Goal: Navigation & Orientation: Find specific page/section

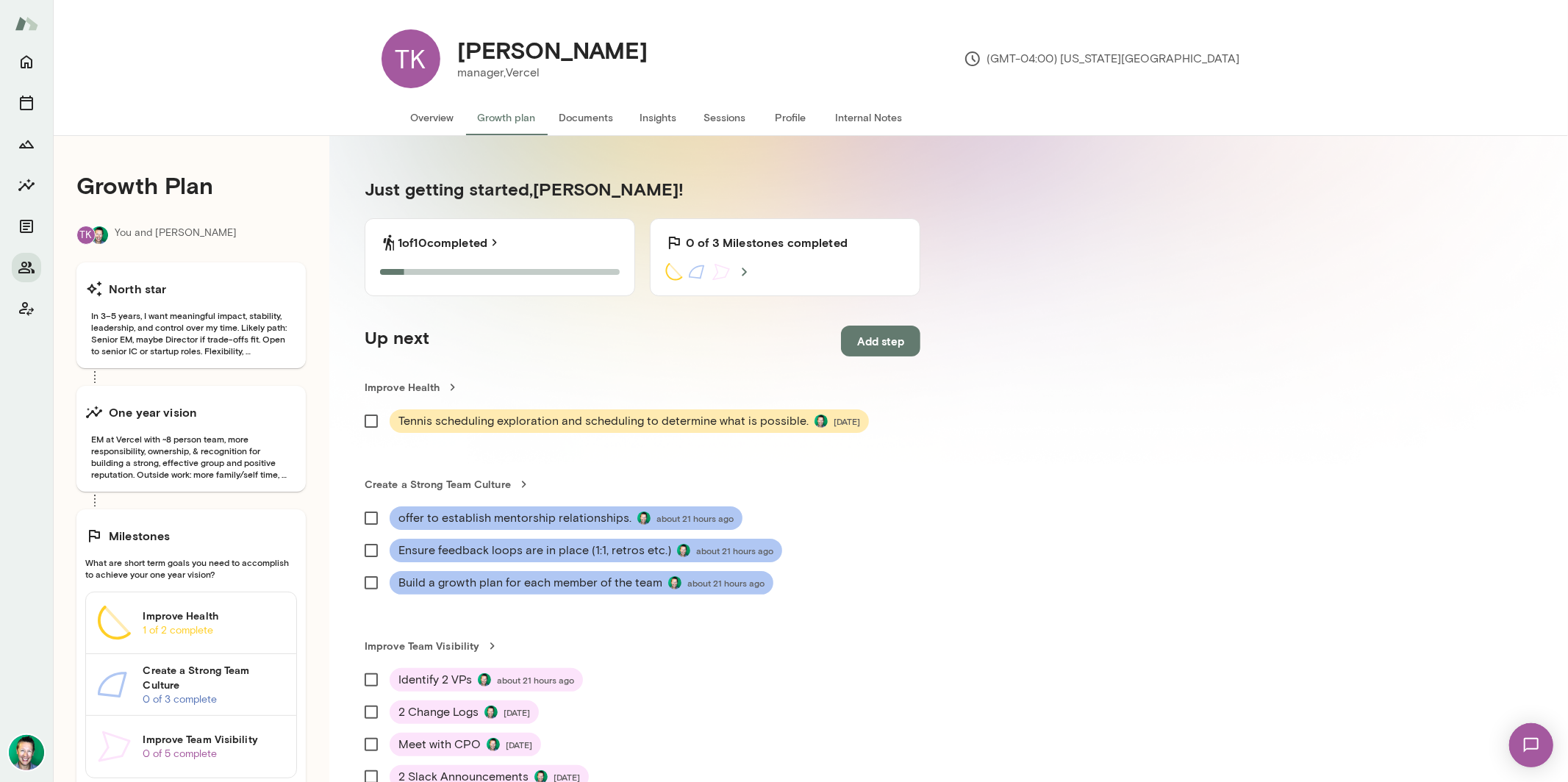
click at [584, 116] on button "Documents" at bounding box center [586, 117] width 78 height 35
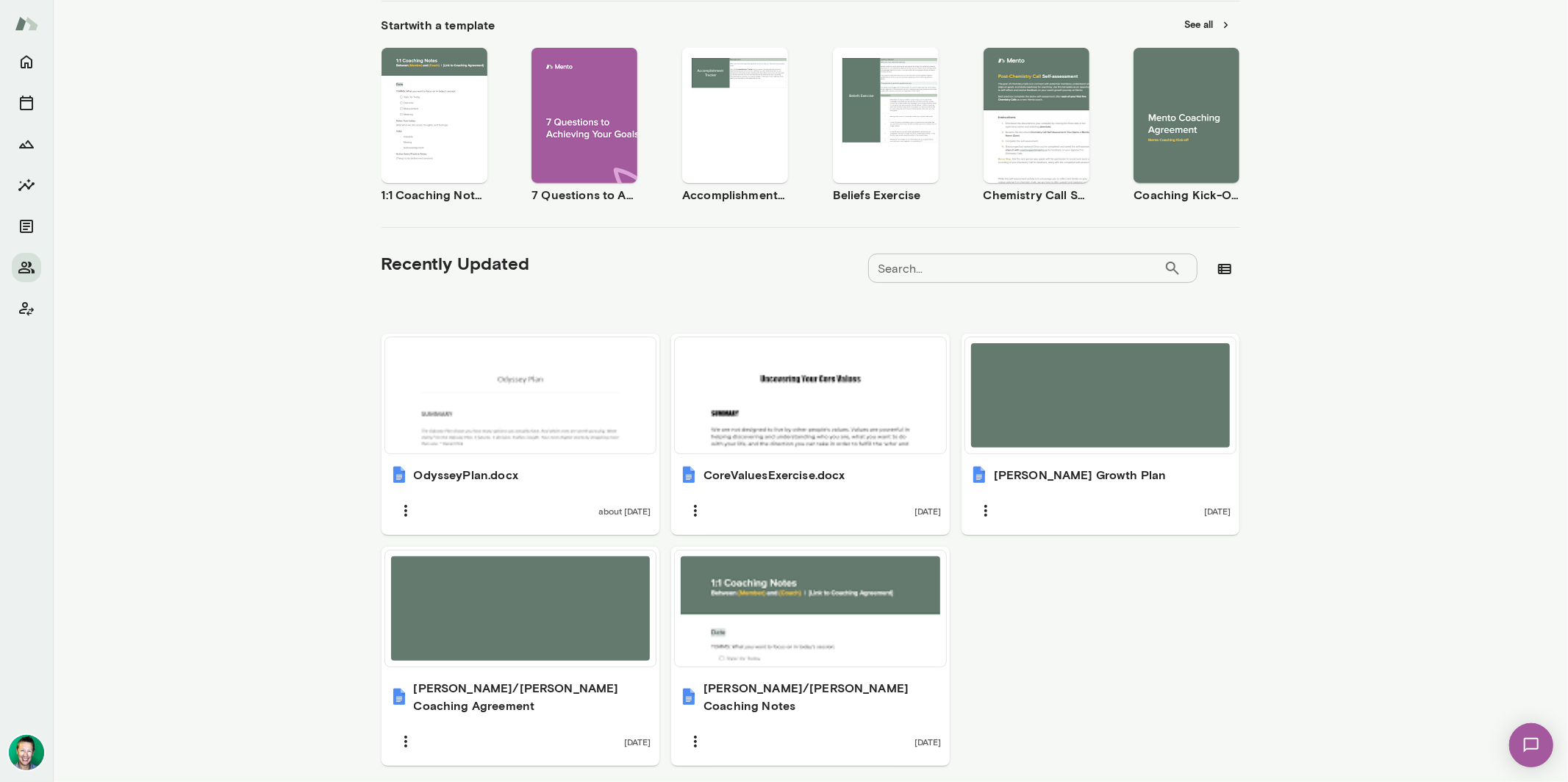
scroll to position [236, 0]
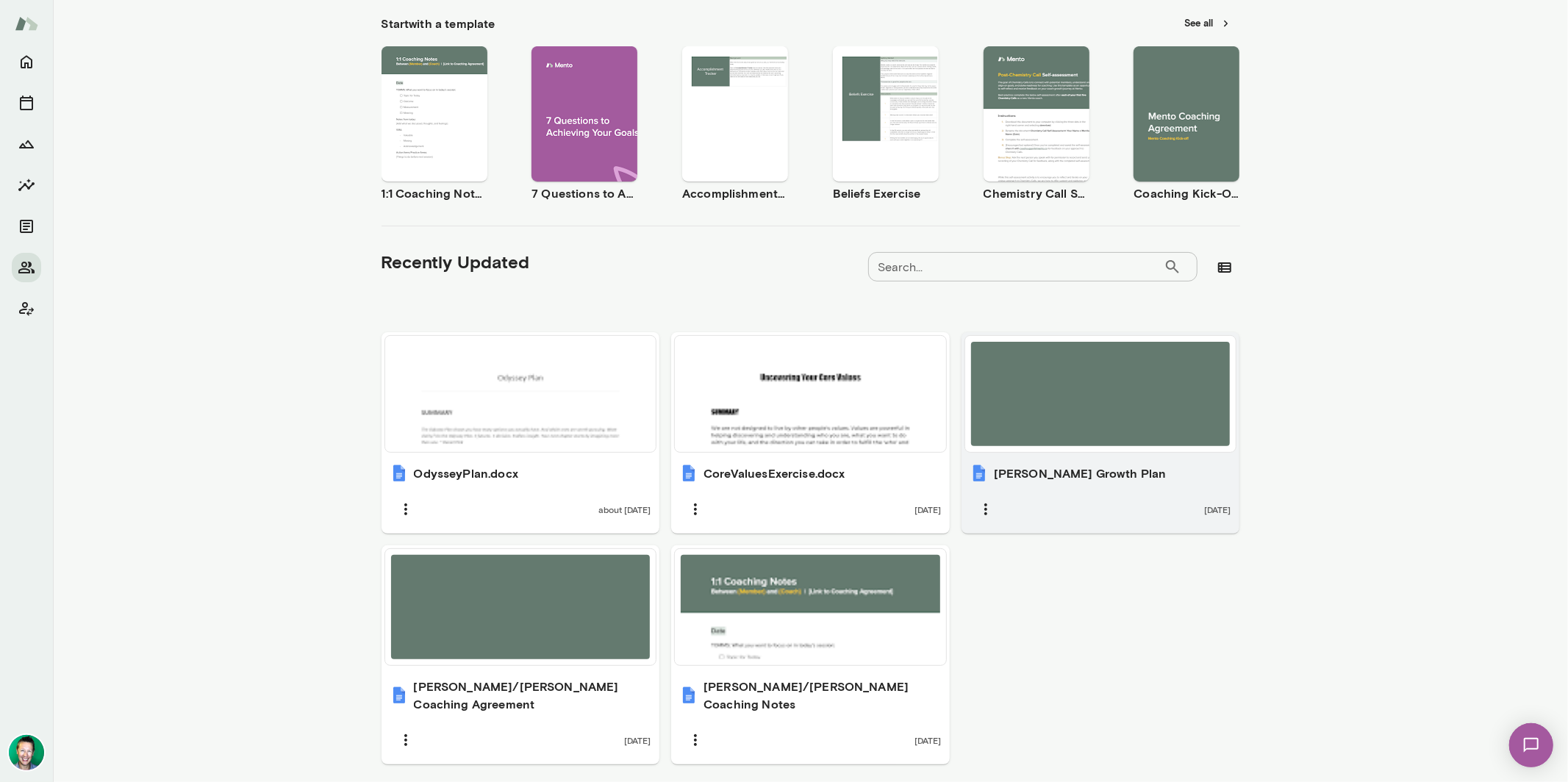
click at [1036, 423] on div at bounding box center [1100, 393] width 259 height 104
click at [0, 0] on div "TK [PERSON_NAME] manager, Vercel (GMT-04:00) [US_STATE][GEOGRAPHIC_DATA] Overvi…" at bounding box center [784, 391] width 1568 height 782
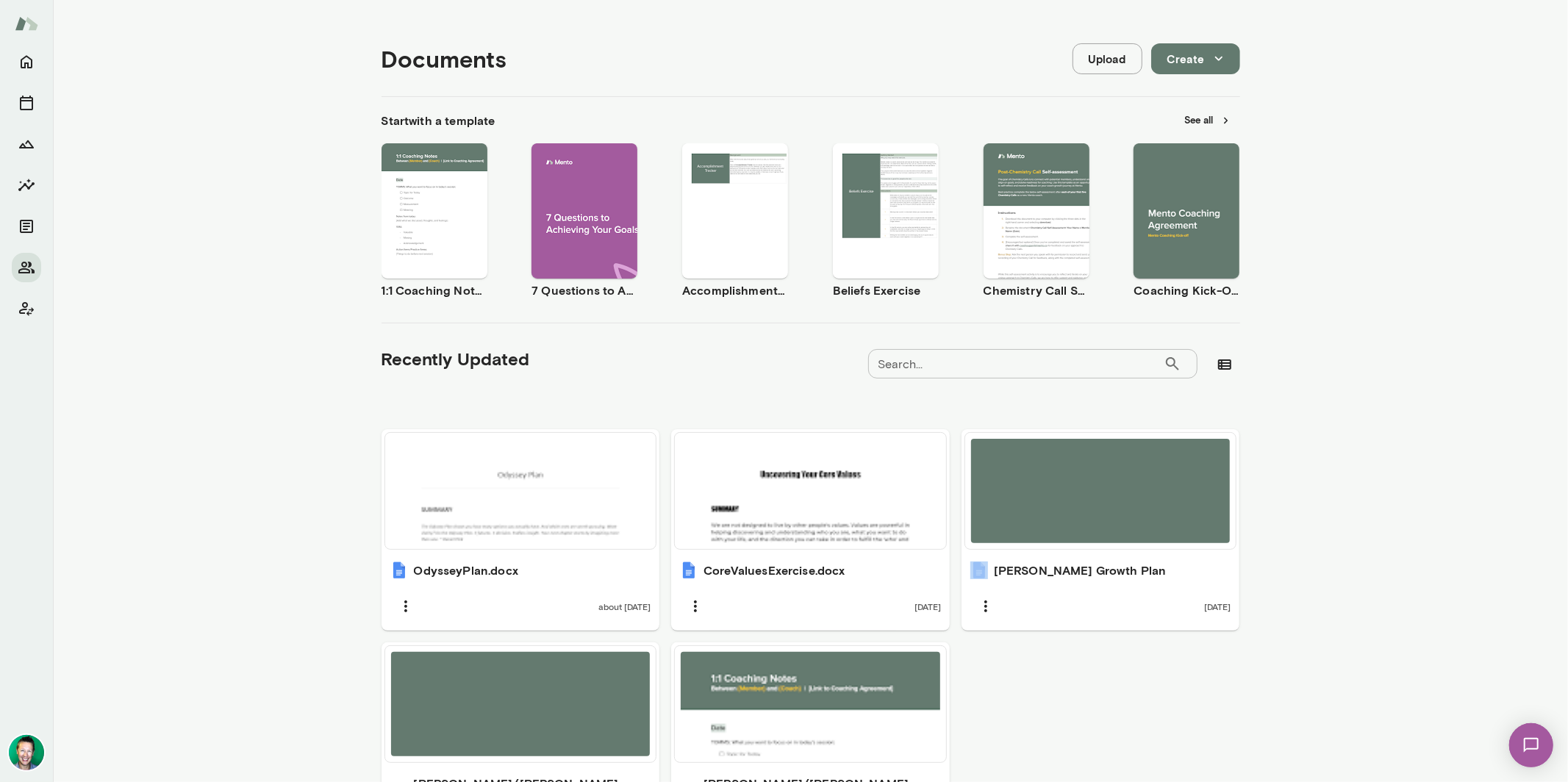
scroll to position [0, 0]
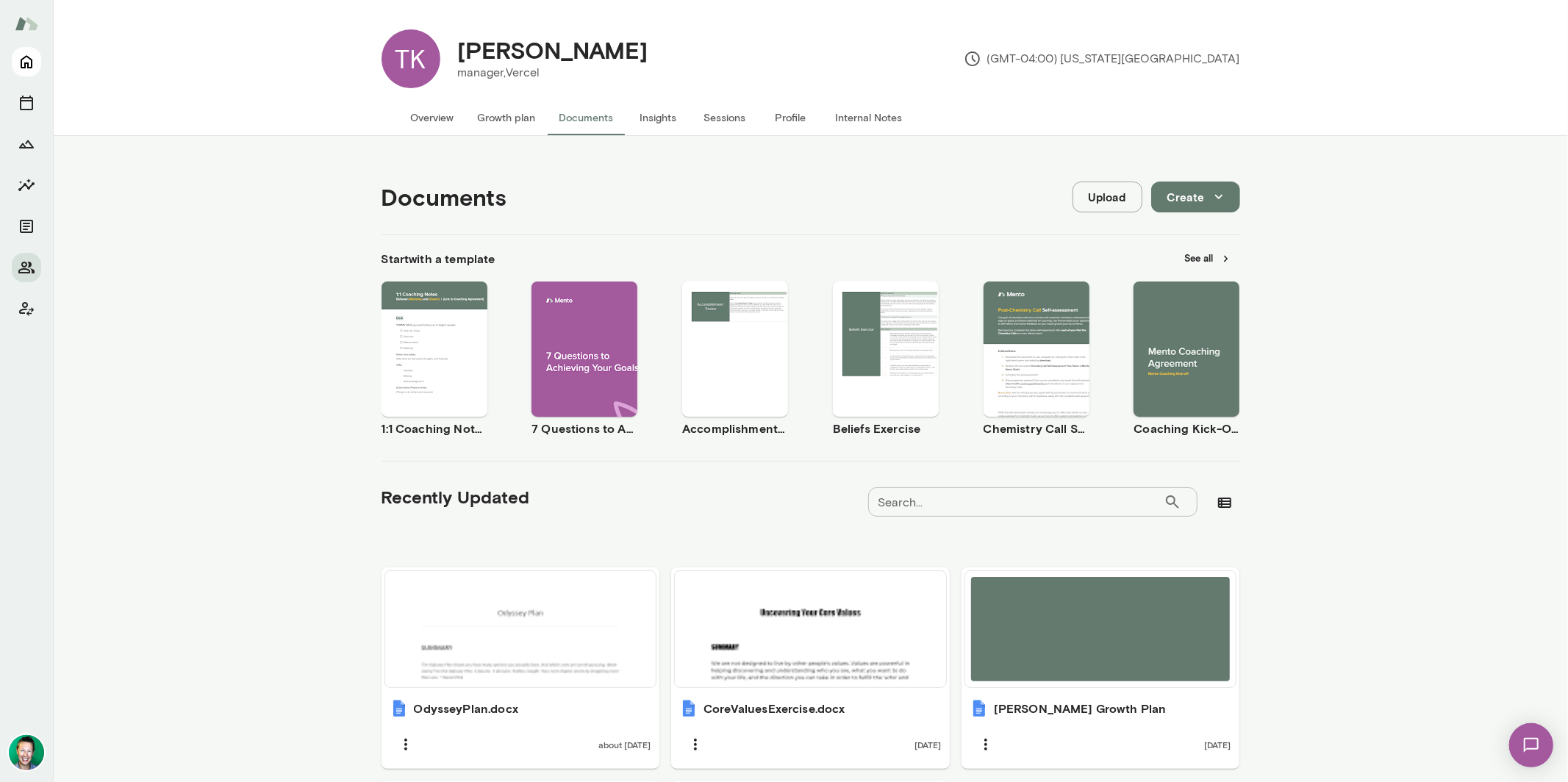
click at [39, 53] on div at bounding box center [26, 414] width 53 height 735
click at [35, 60] on button "Home" at bounding box center [26, 62] width 30 height 30
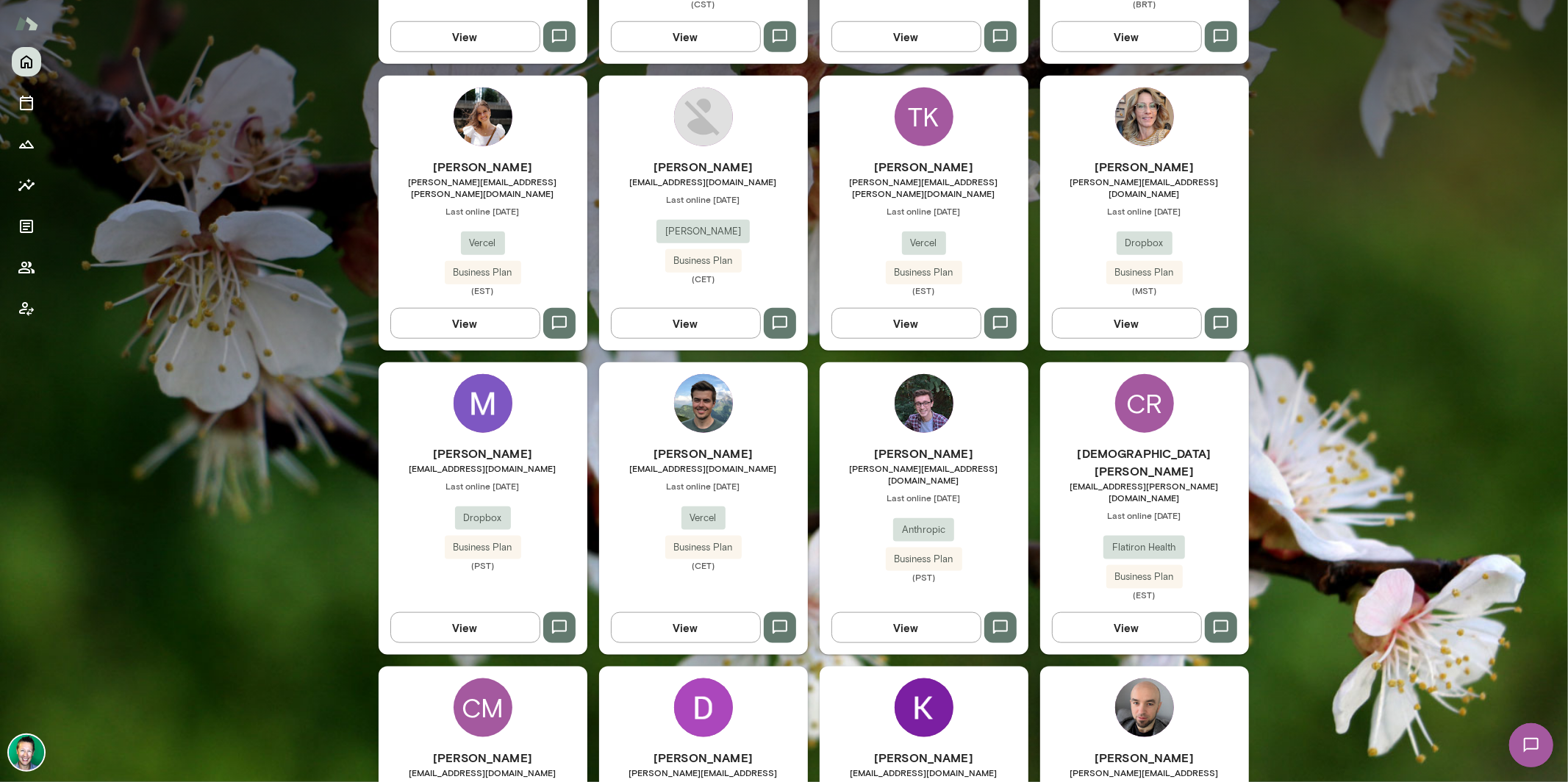
scroll to position [1145, 0]
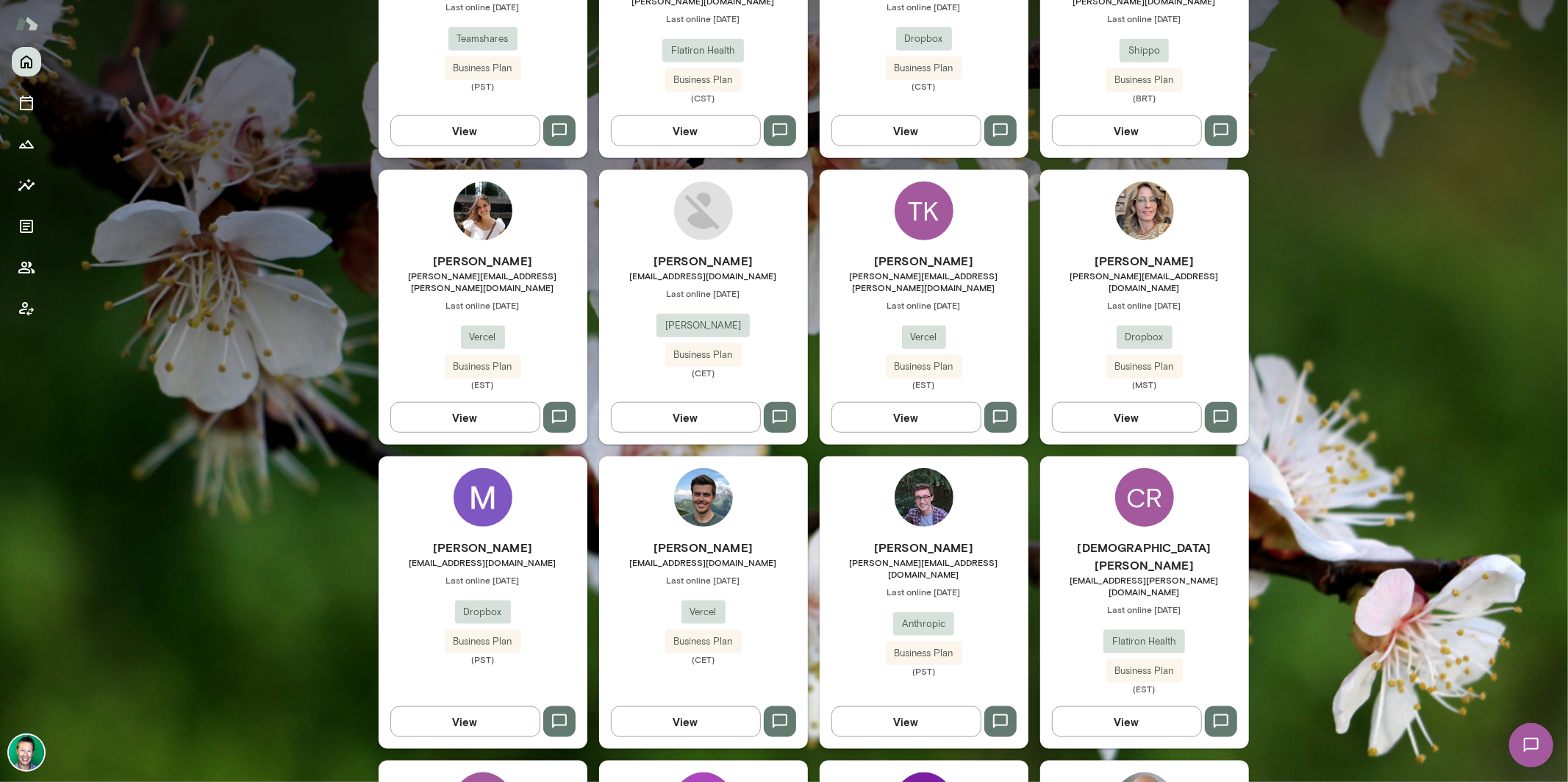
click at [927, 402] on button "View" at bounding box center [905, 417] width 150 height 31
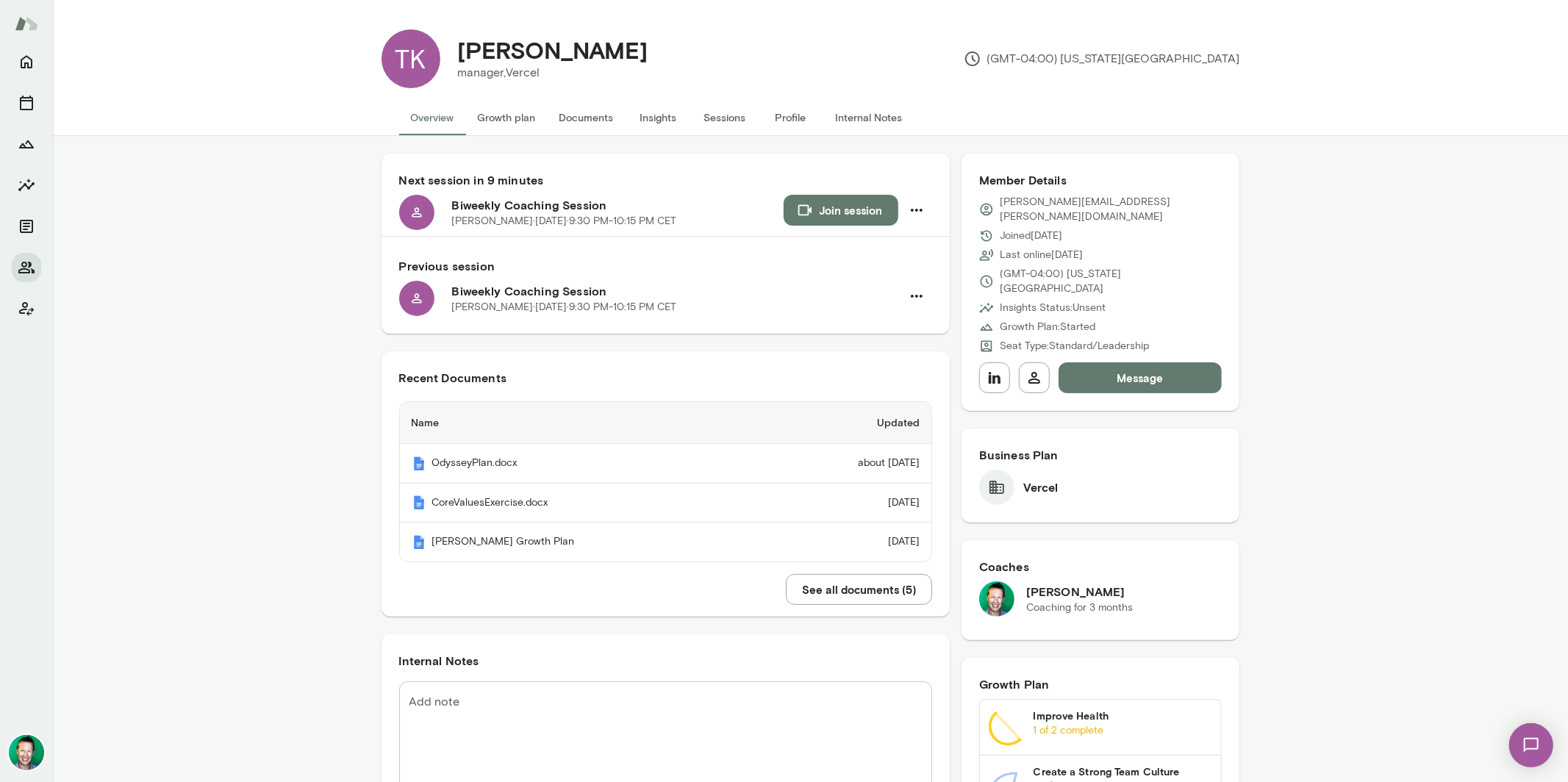
click at [575, 108] on button "Documents" at bounding box center [586, 117] width 78 height 35
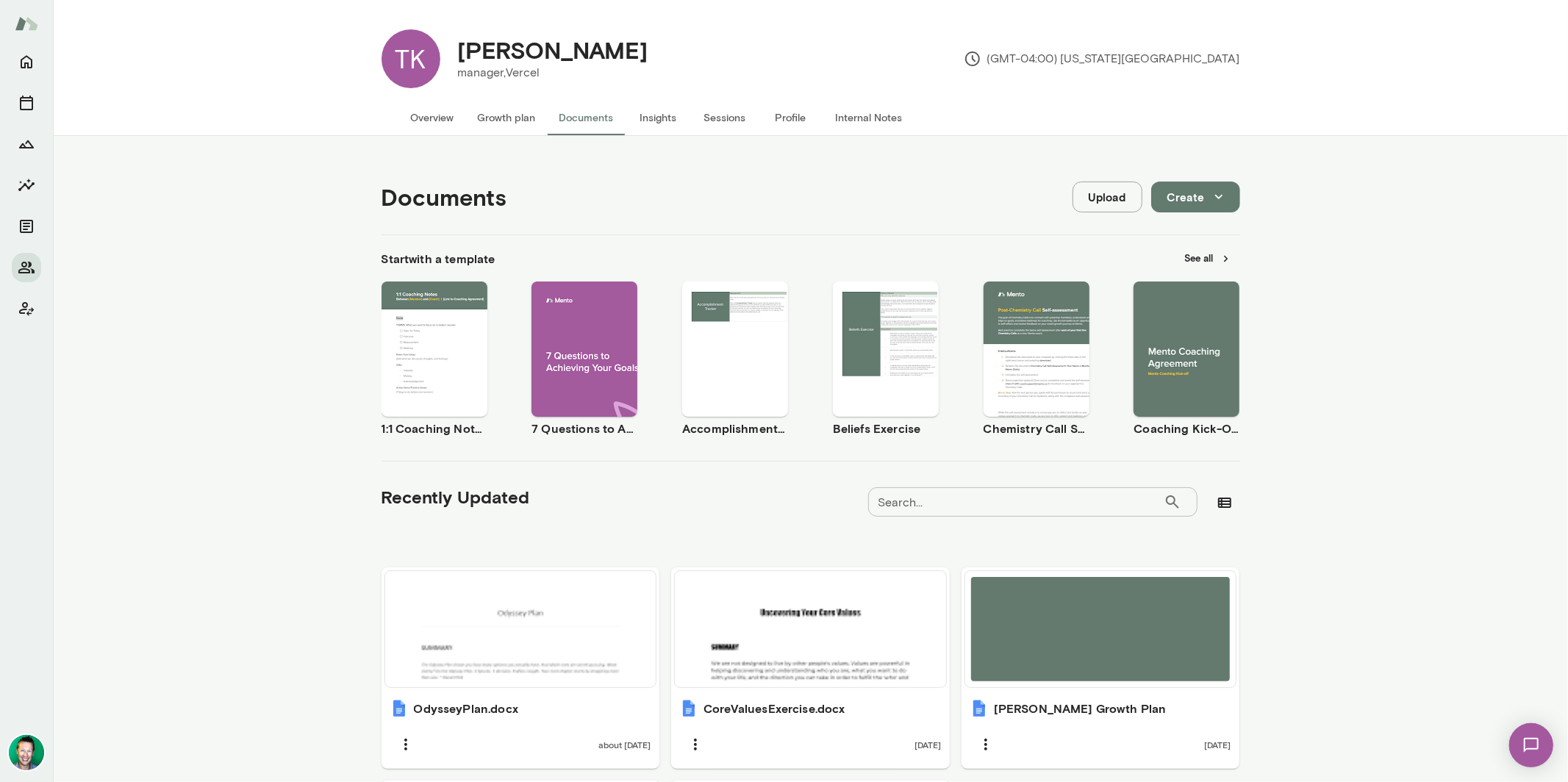
click at [503, 112] on button "Growth plan" at bounding box center [506, 117] width 81 height 35
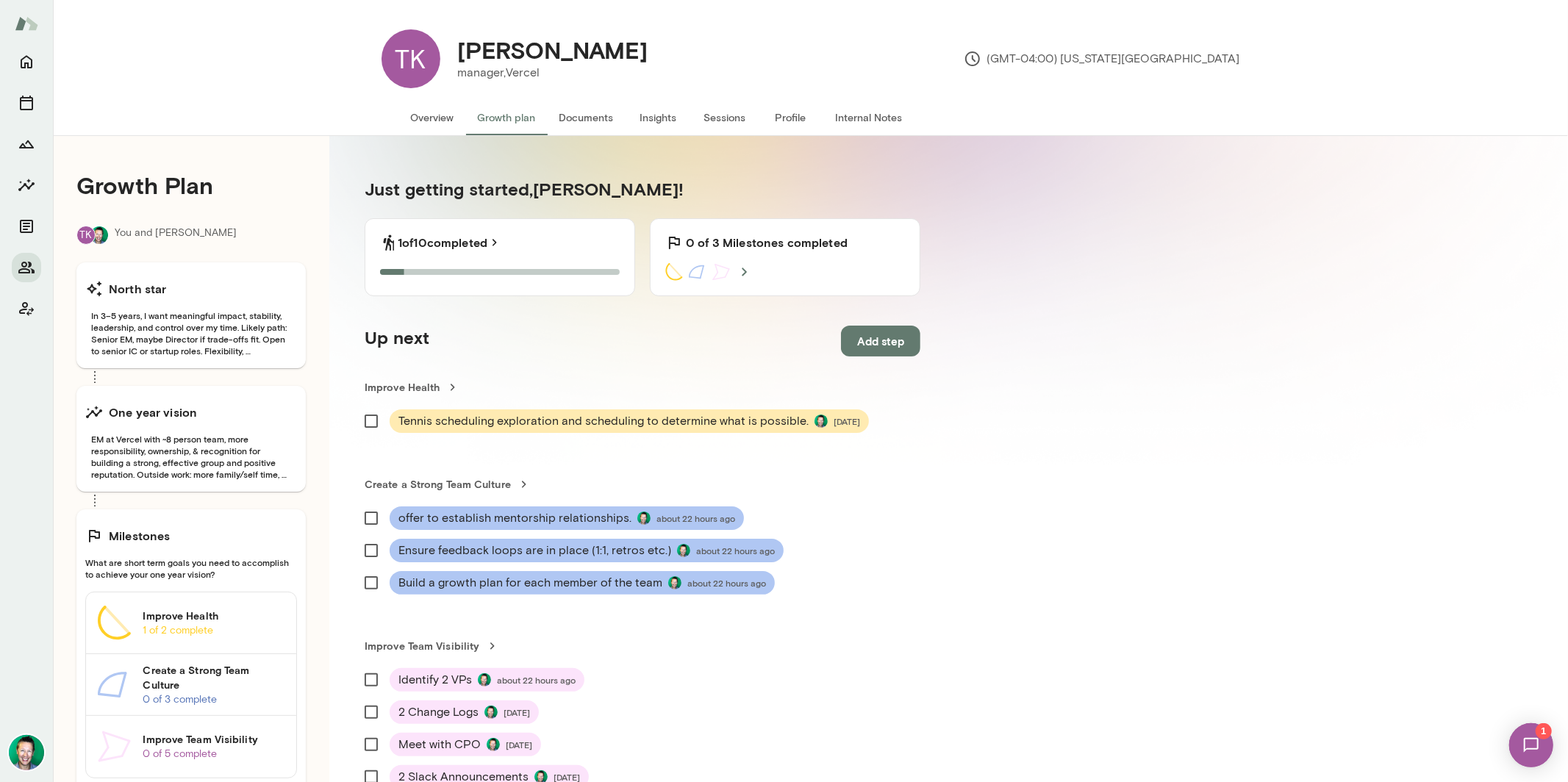
click at [1539, 736] on span "1" at bounding box center [1543, 730] width 16 height 16
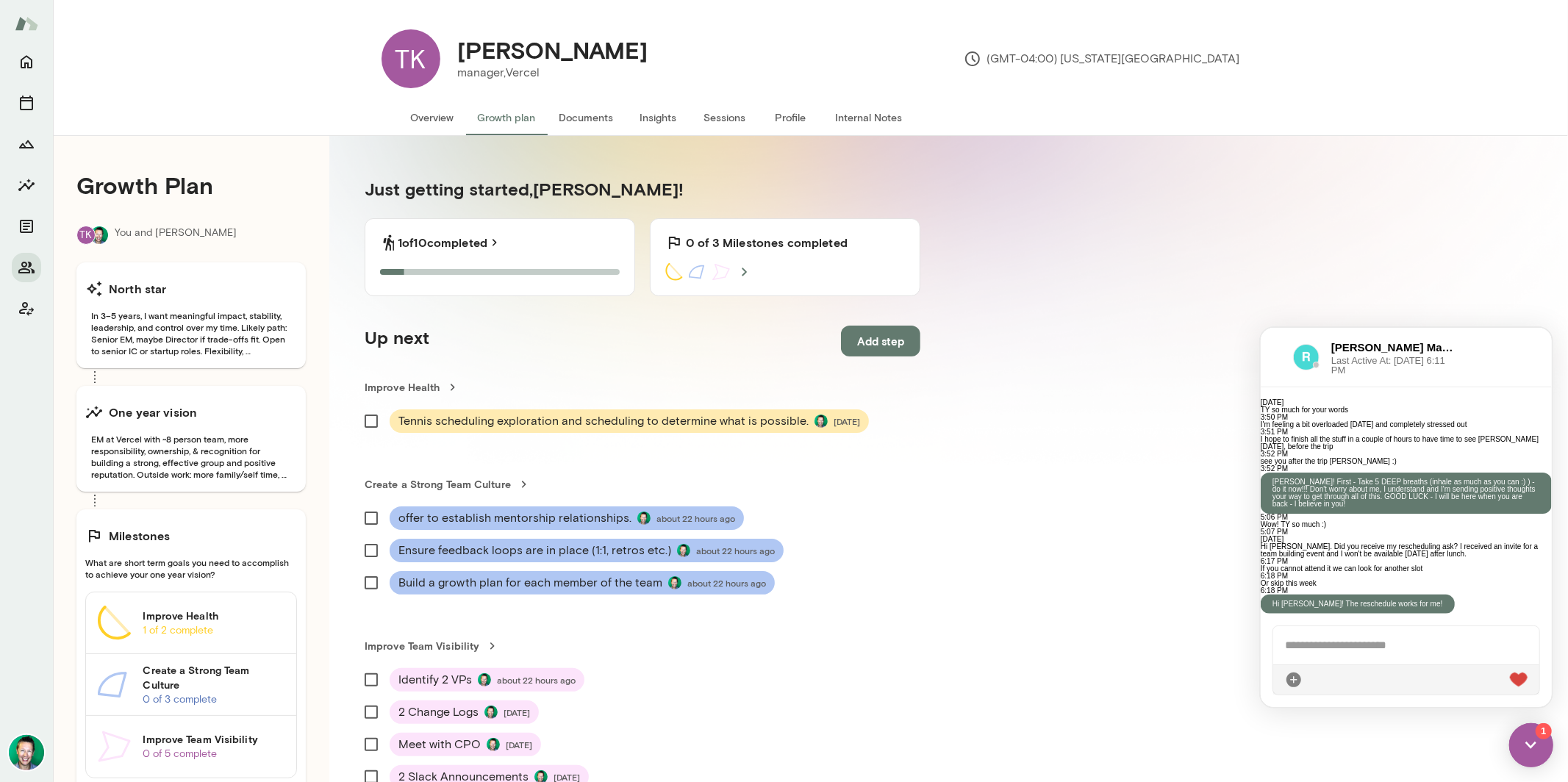
scroll to position [2238, 0]
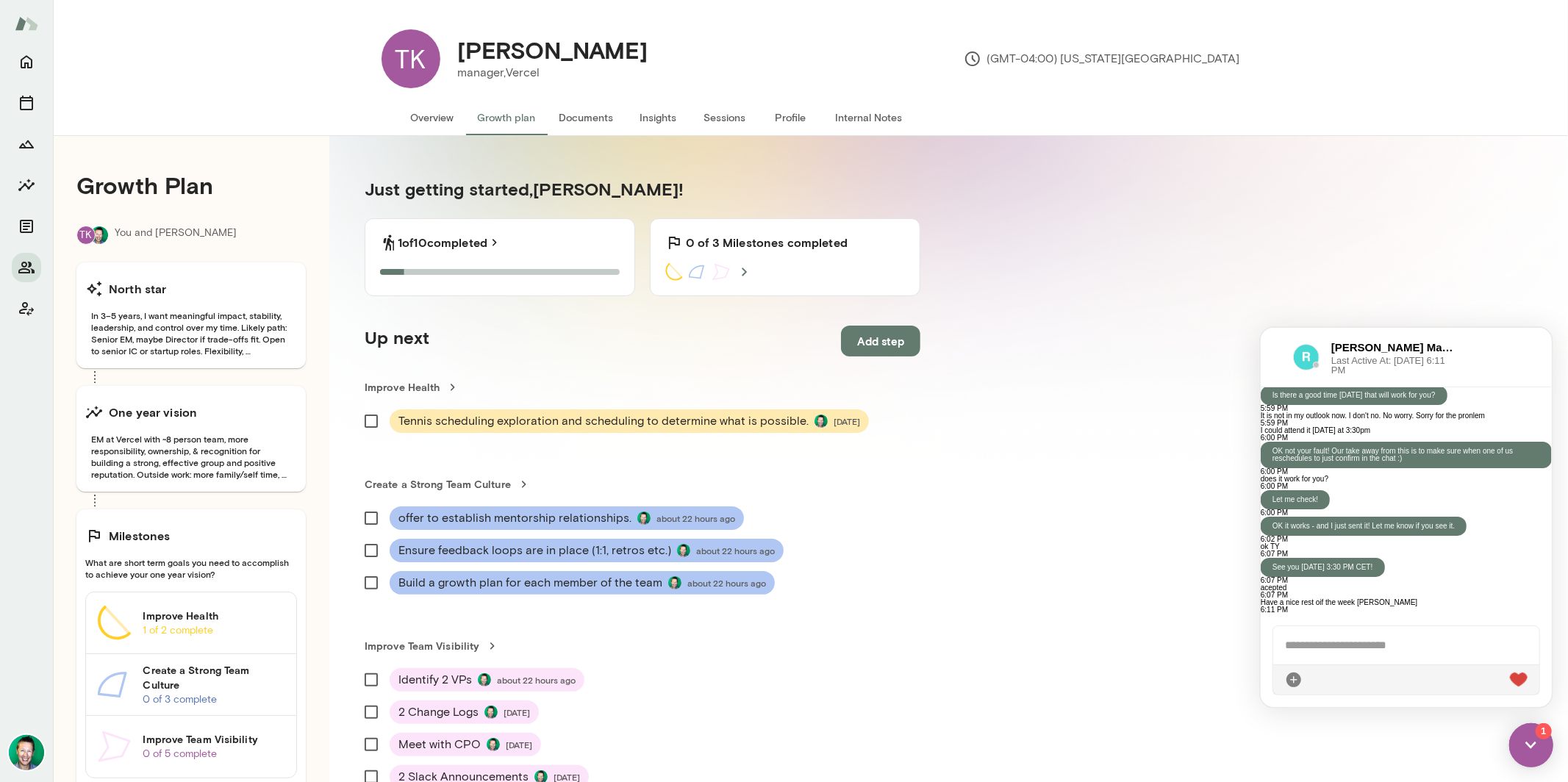
click at [1280, 353] on div at bounding box center [1276, 356] width 9 height 18
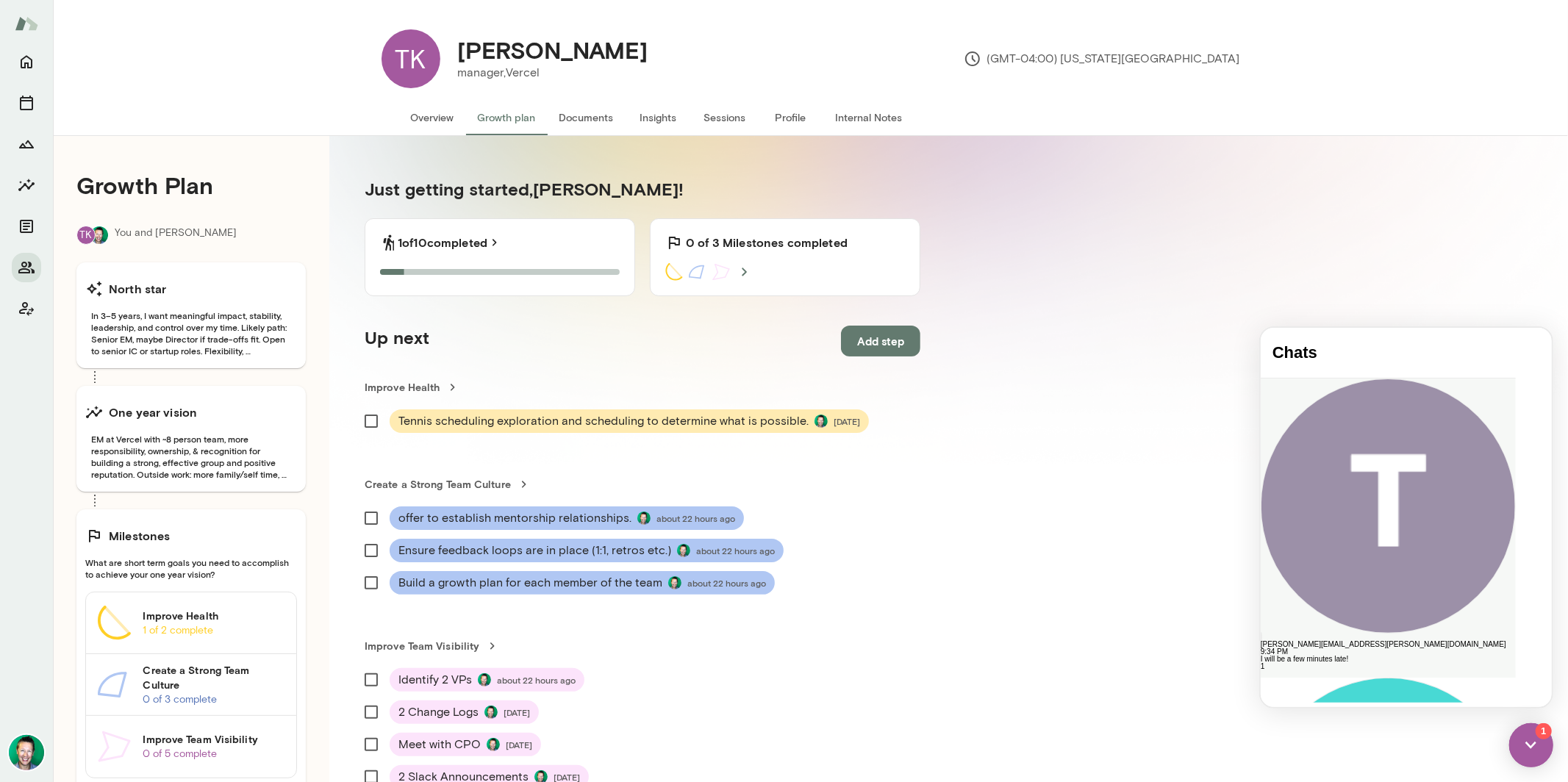
click at [1335, 640] on div "[PERSON_NAME][EMAIL_ADDRESS][PERSON_NAME][DOMAIN_NAME]" at bounding box center [1387, 644] width 255 height 7
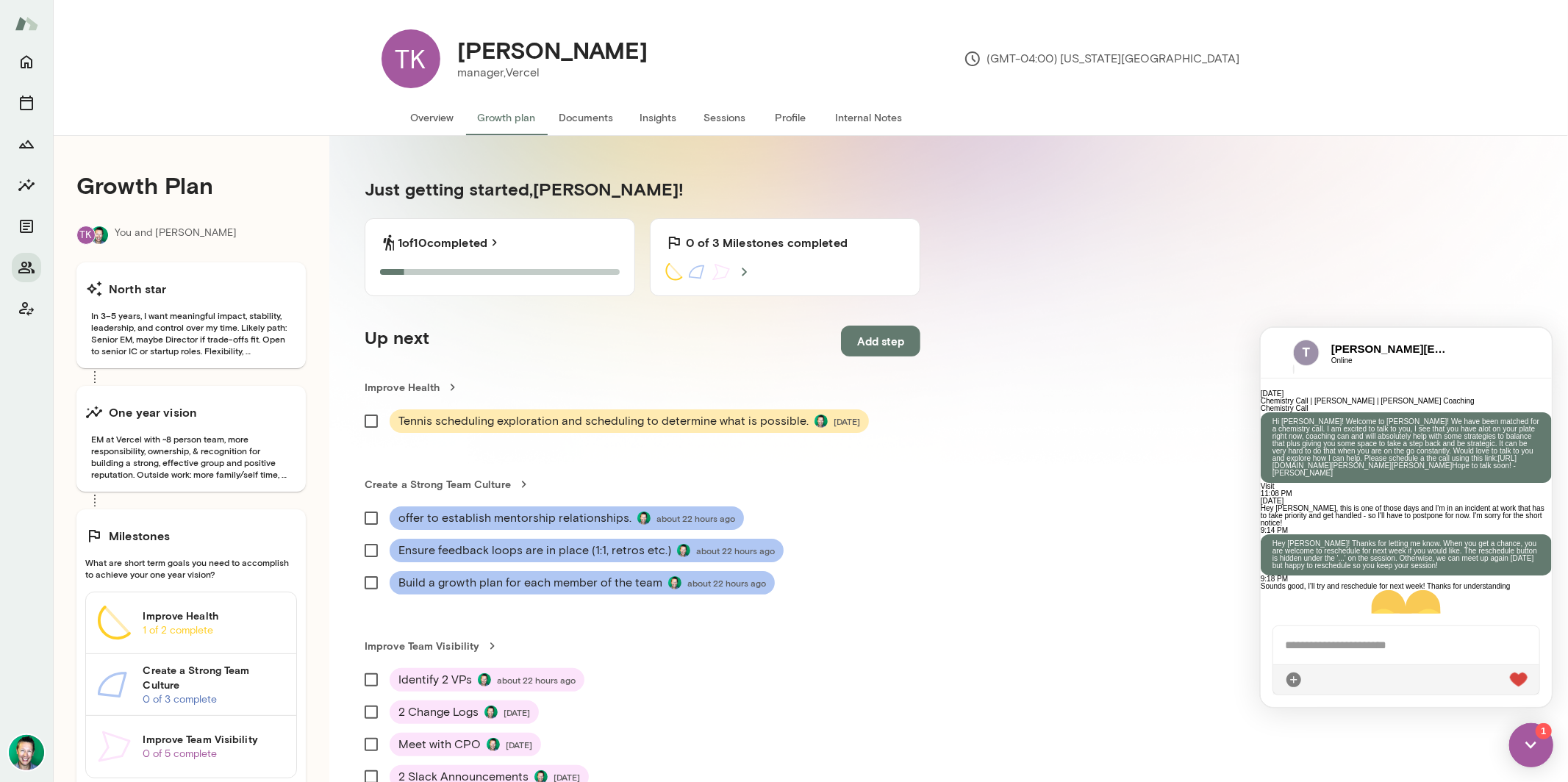
scroll to position [908, 0]
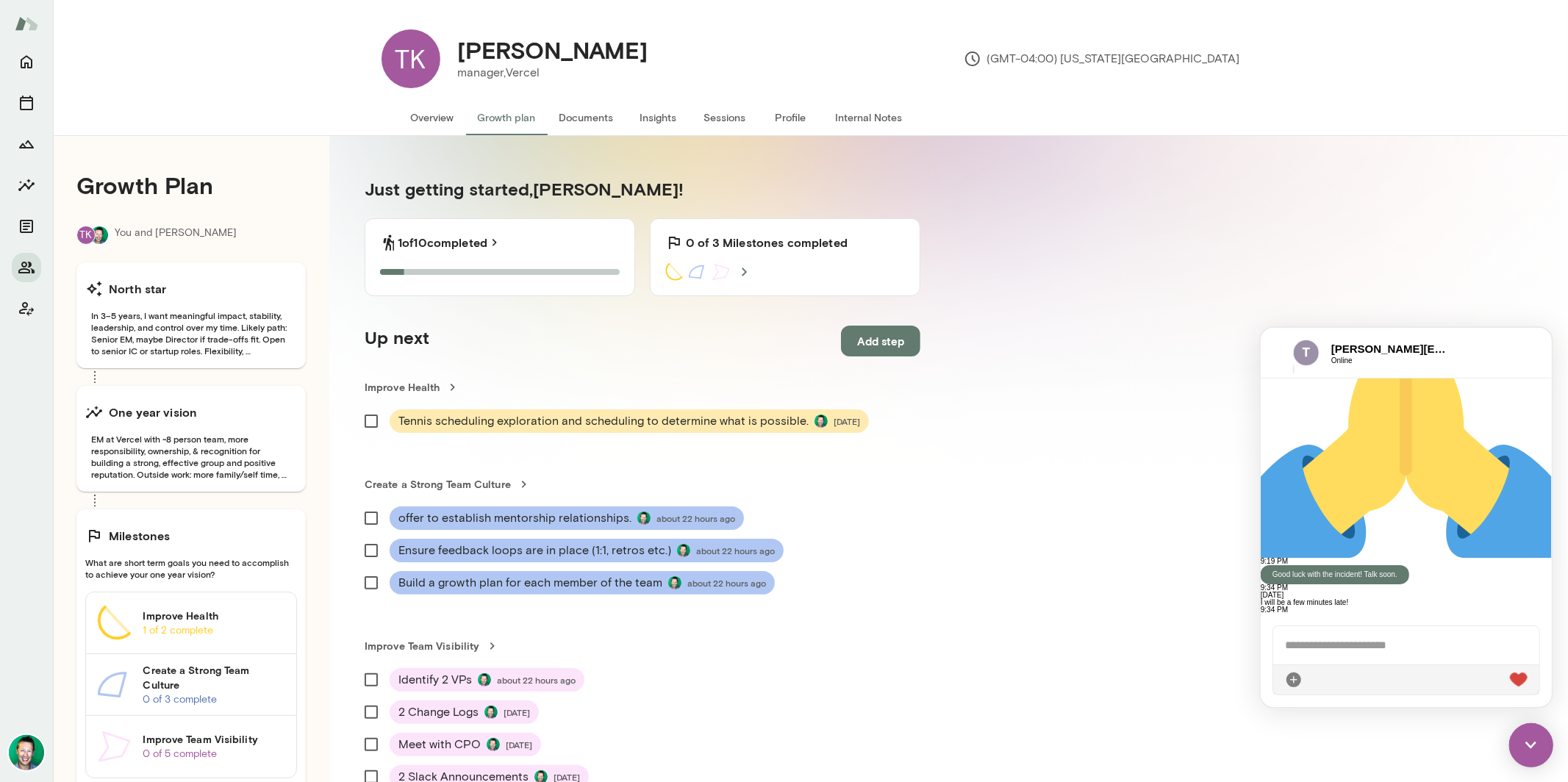
click at [1410, 651] on div at bounding box center [1405, 645] width 266 height 39
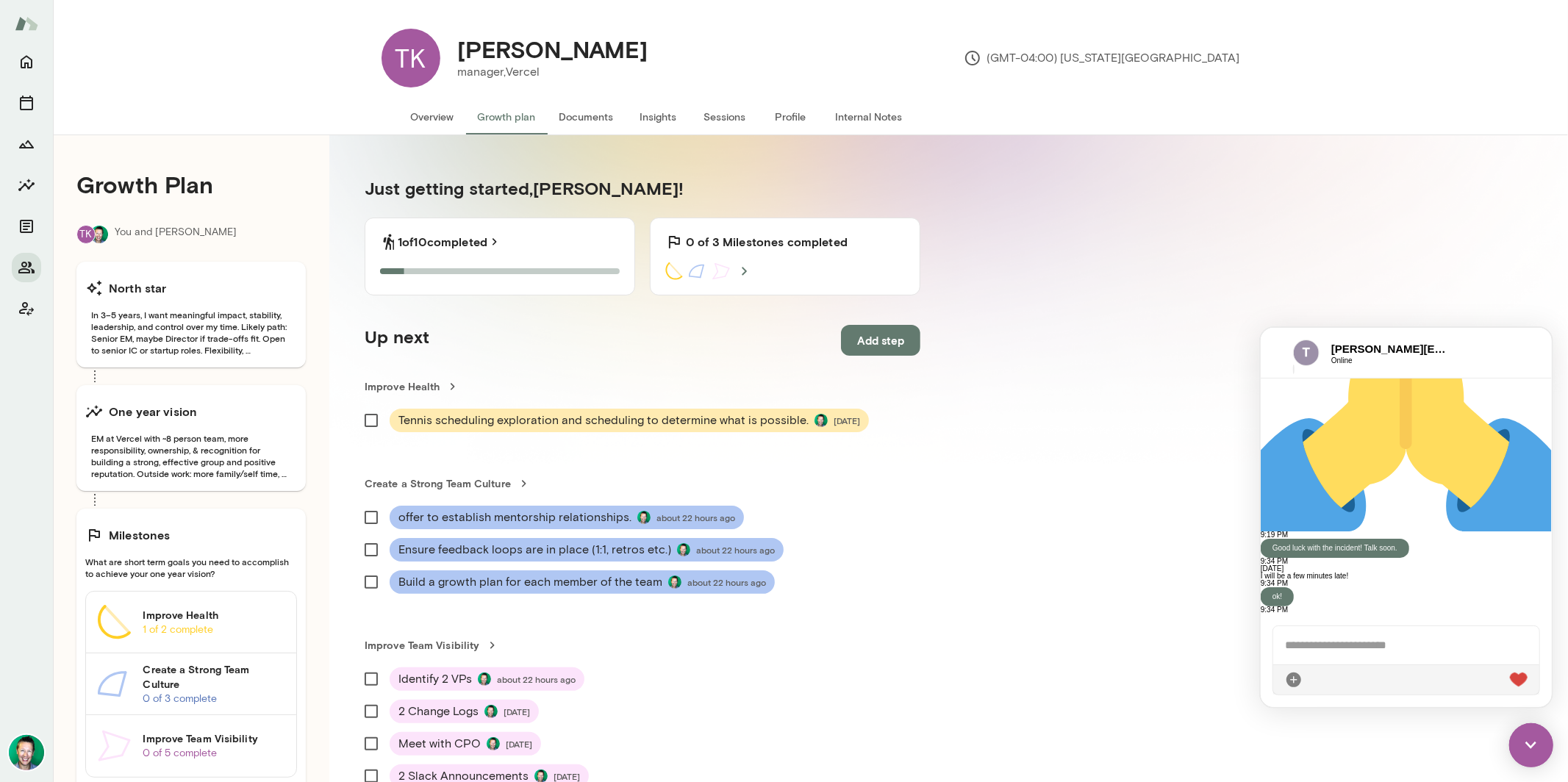
scroll to position [0, 0]
